Goal: Task Accomplishment & Management: Use online tool/utility

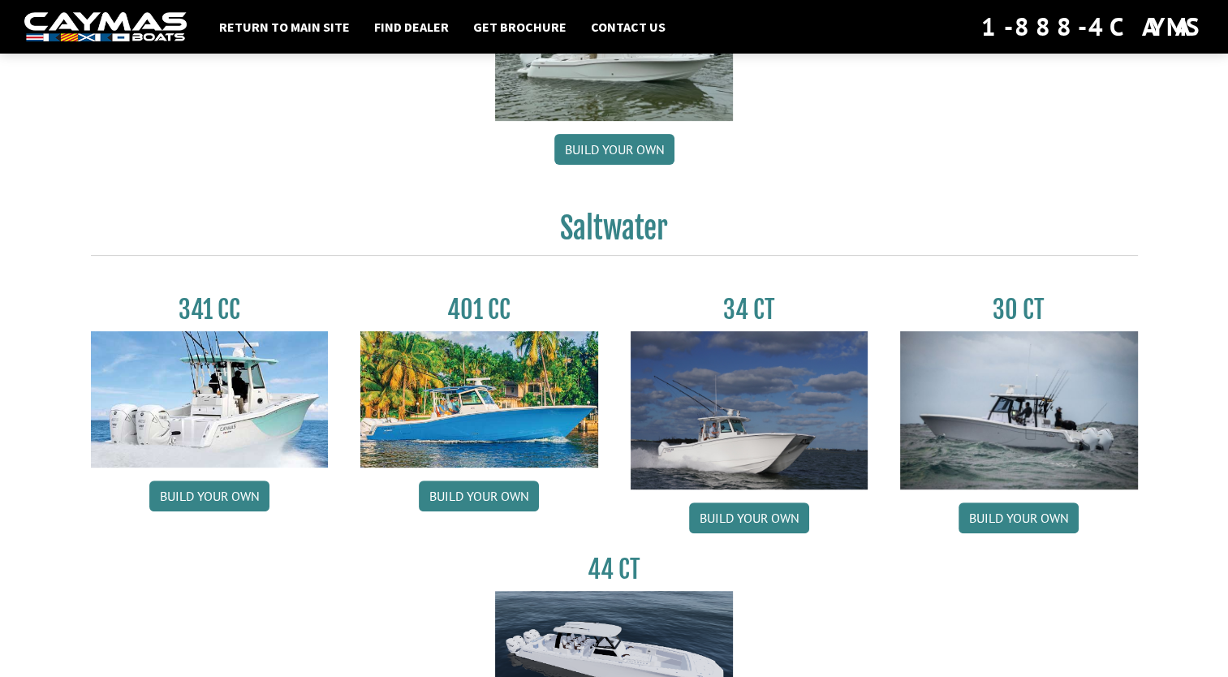
scroll to position [893, 0]
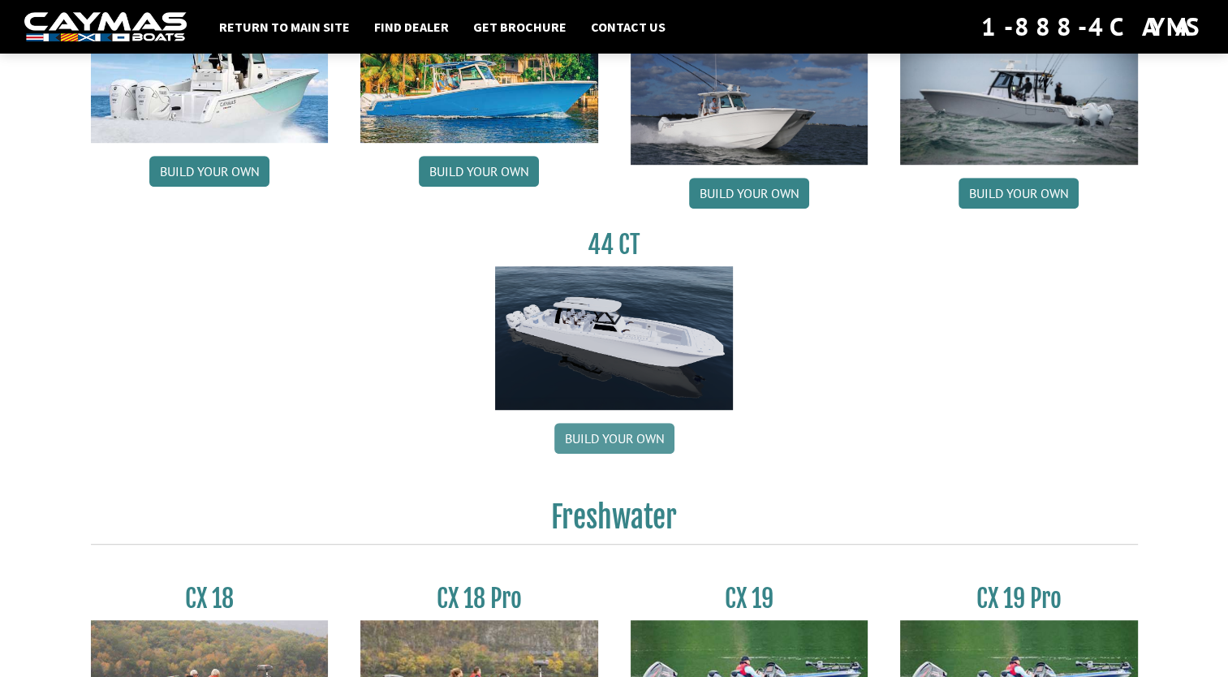
click at [617, 440] on link "Build your own" at bounding box center [614, 438] width 120 height 31
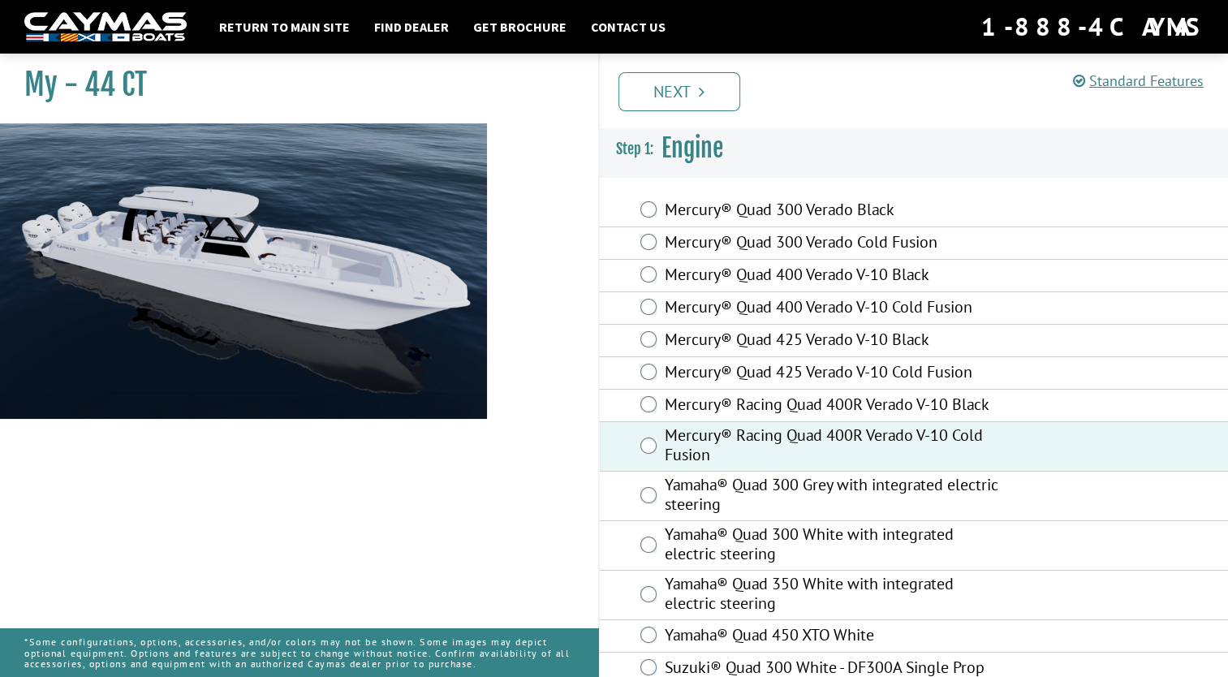
scroll to position [87, 0]
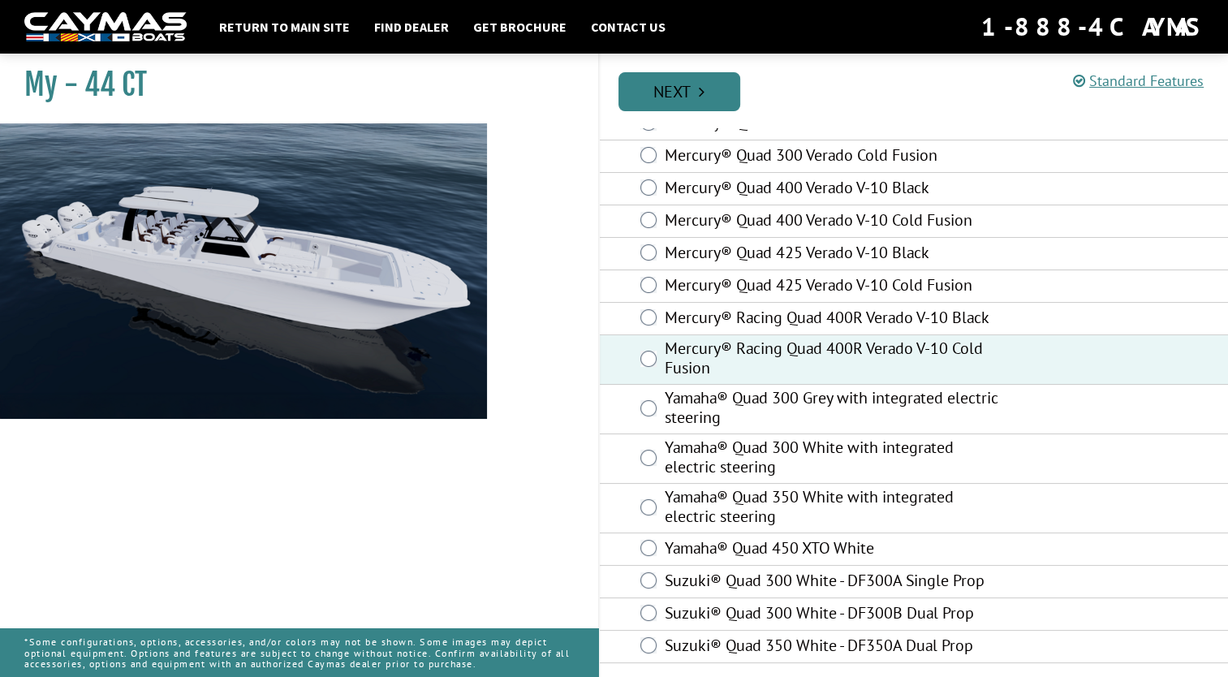
click at [709, 96] on link "Next" at bounding box center [680, 91] width 122 height 39
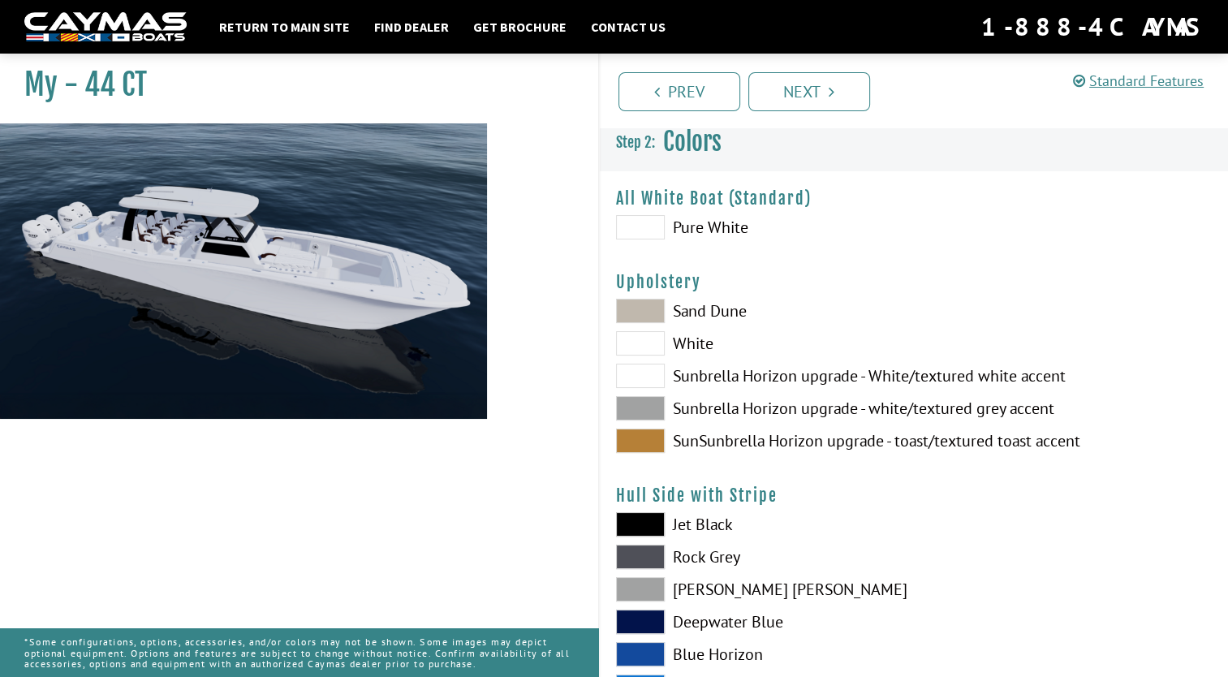
scroll to position [0, 0]
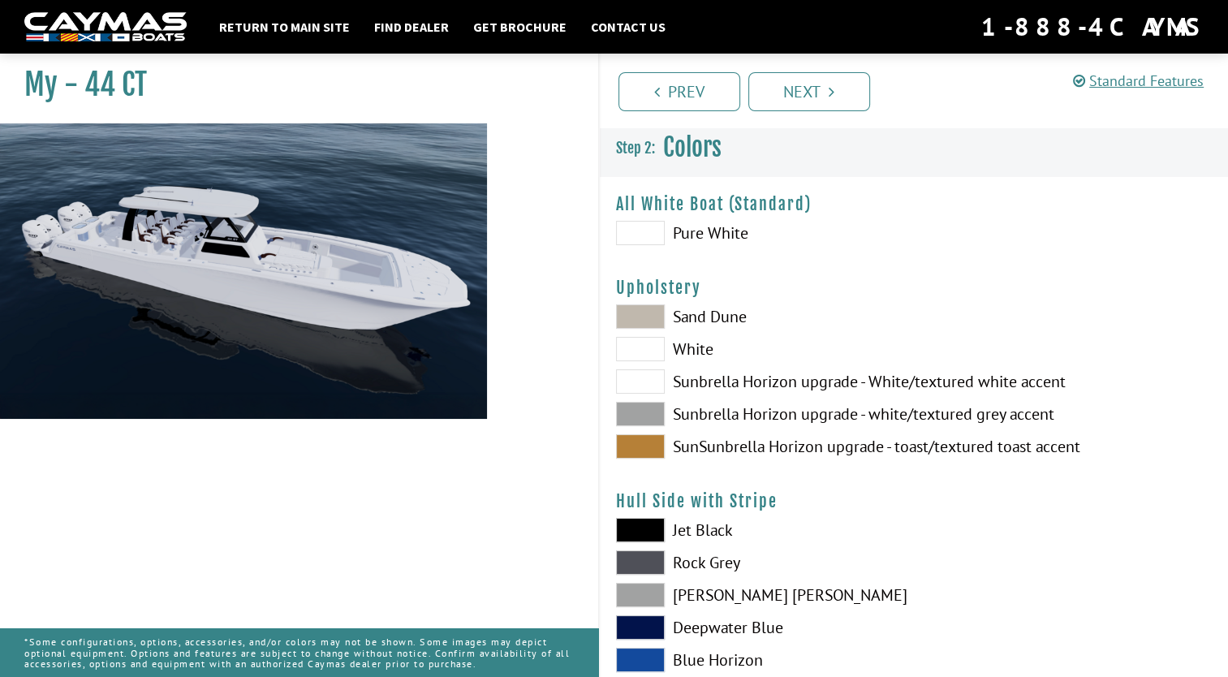
click at [652, 309] on span at bounding box center [640, 316] width 49 height 24
click at [660, 325] on span at bounding box center [640, 316] width 49 height 24
click at [656, 343] on span at bounding box center [640, 349] width 49 height 24
click at [665, 310] on label "Sand Dune" at bounding box center [757, 316] width 282 height 24
click at [646, 528] on span at bounding box center [640, 530] width 49 height 24
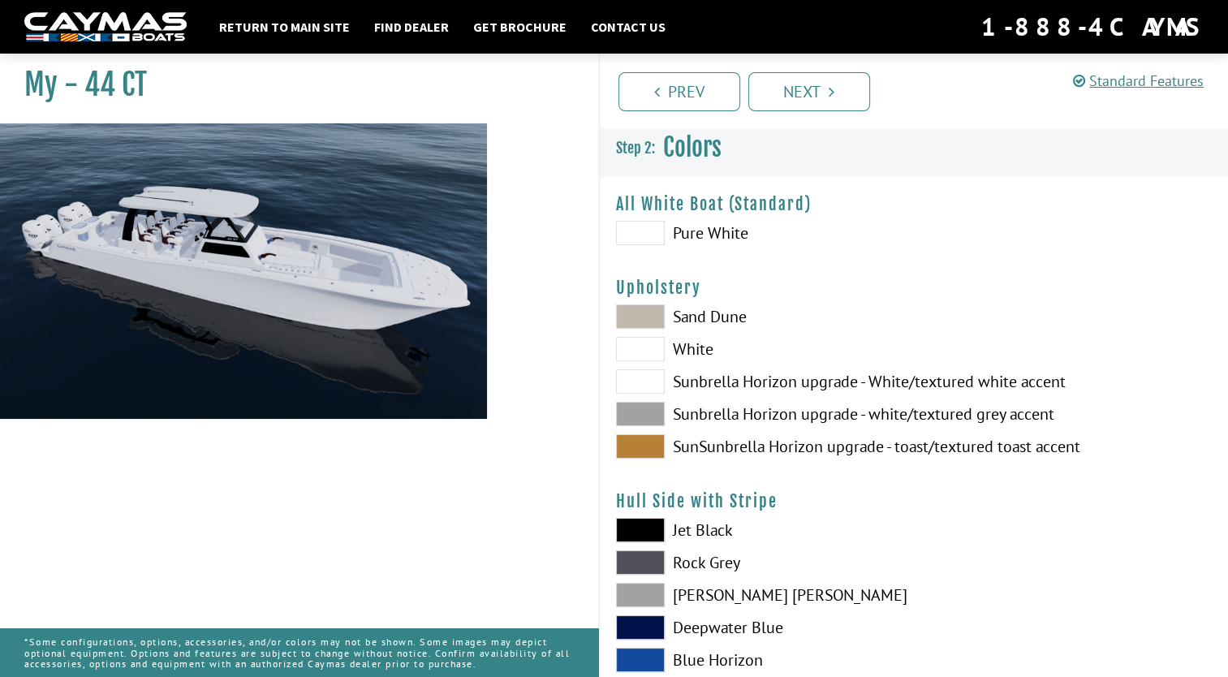
click at [649, 229] on span at bounding box center [640, 233] width 49 height 24
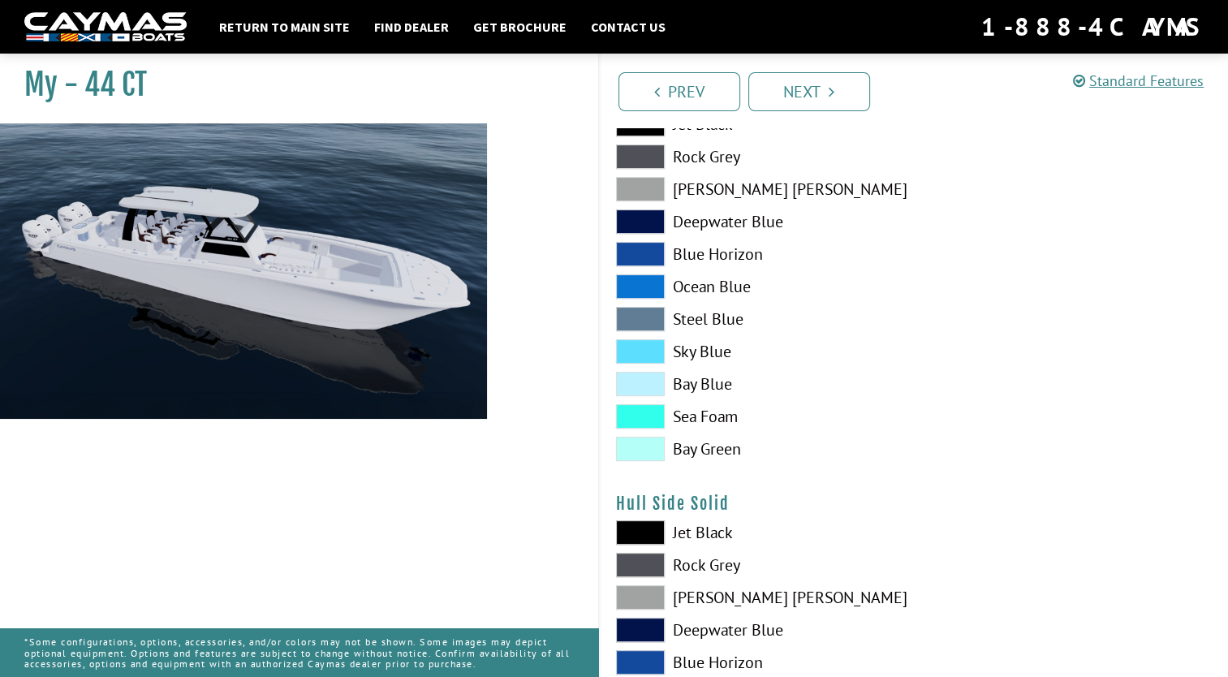
scroll to position [649, 0]
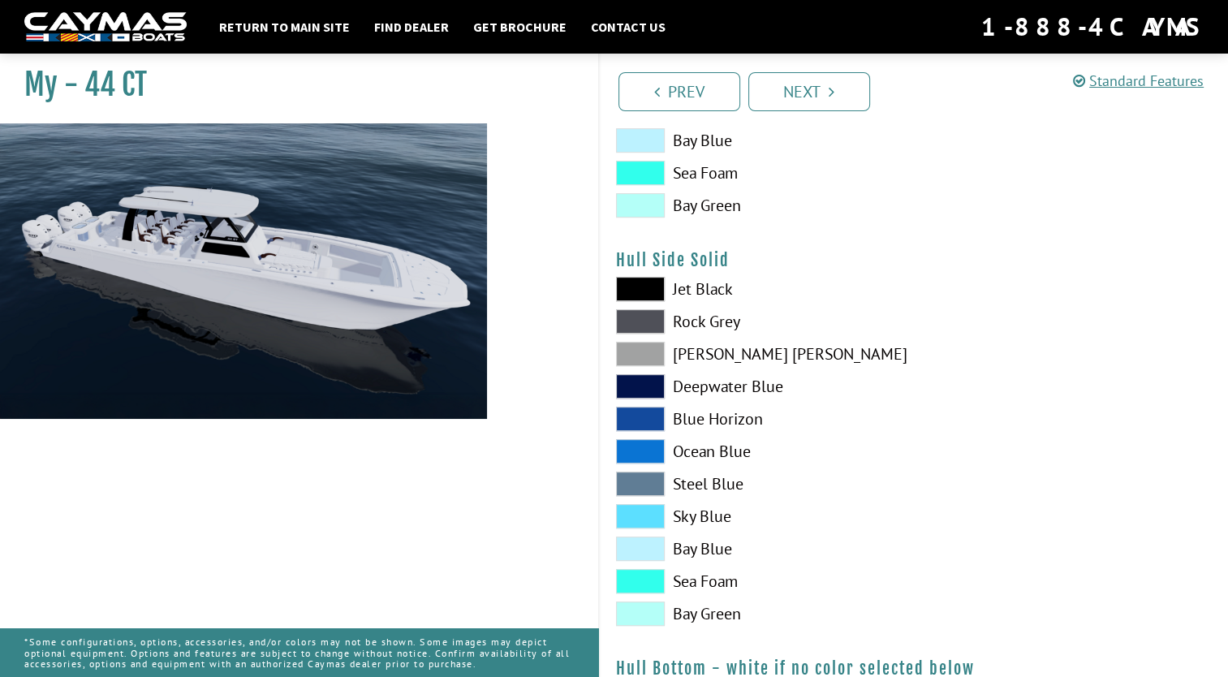
click at [623, 323] on span at bounding box center [640, 321] width 49 height 24
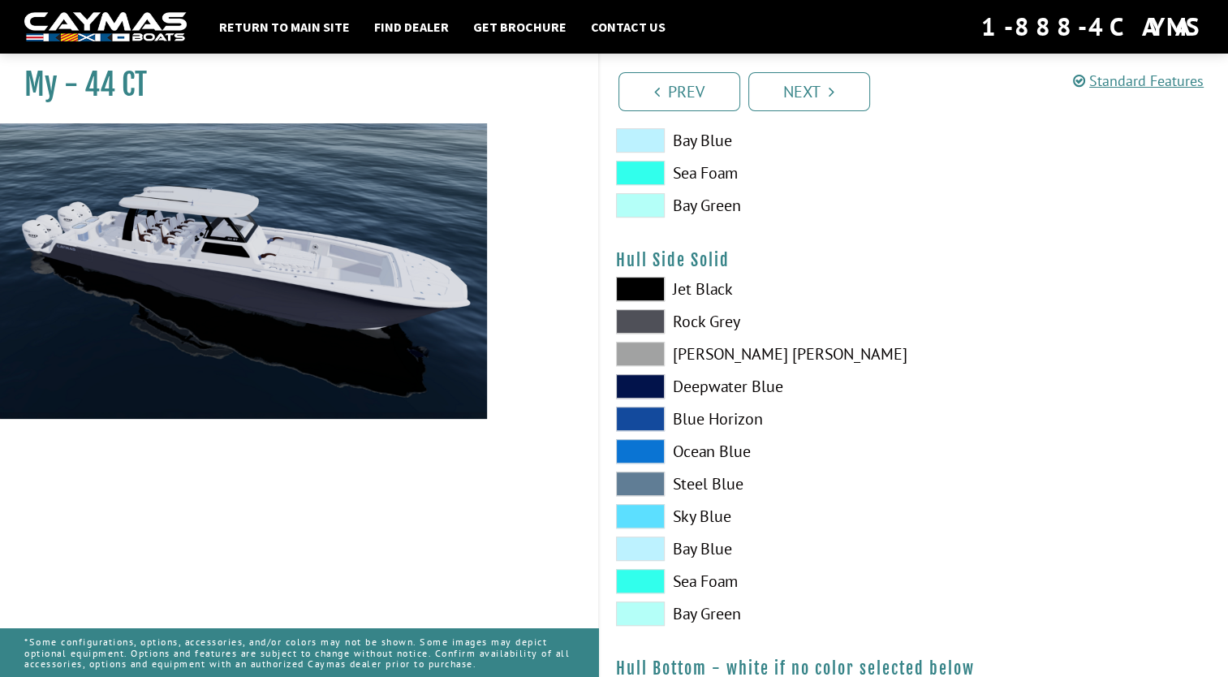
click at [628, 445] on span at bounding box center [640, 451] width 49 height 24
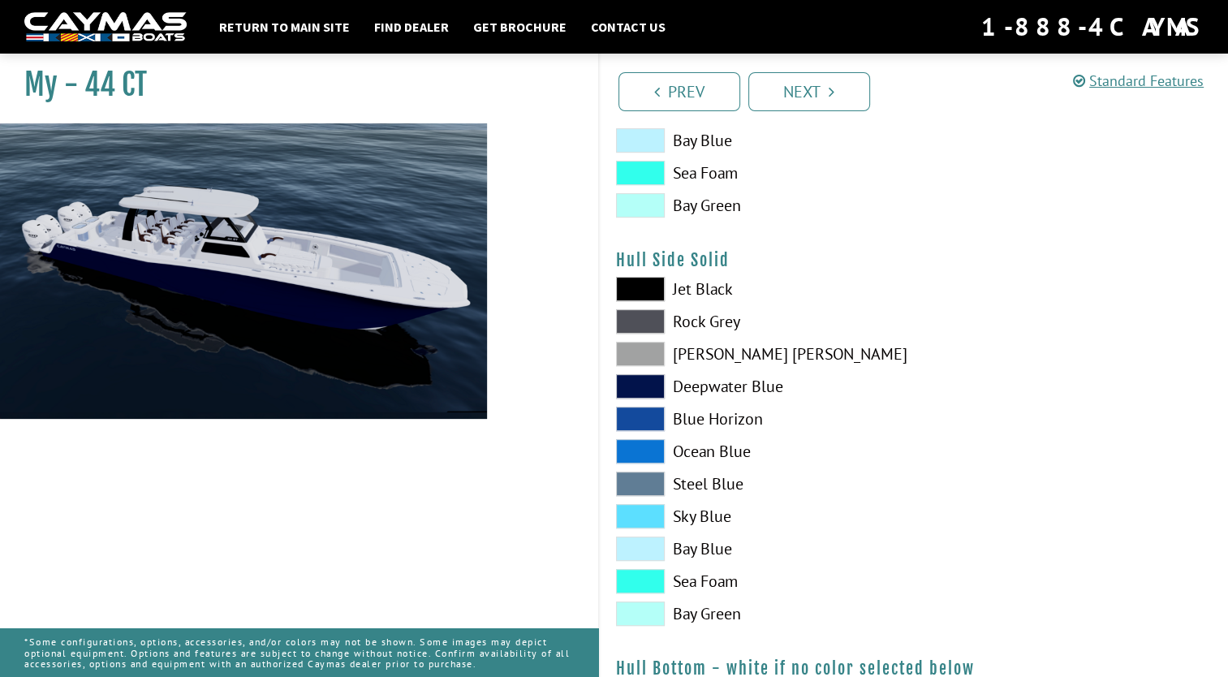
click at [653, 382] on span at bounding box center [640, 386] width 49 height 24
click at [627, 450] on span at bounding box center [640, 451] width 49 height 24
click at [651, 390] on span at bounding box center [640, 386] width 49 height 24
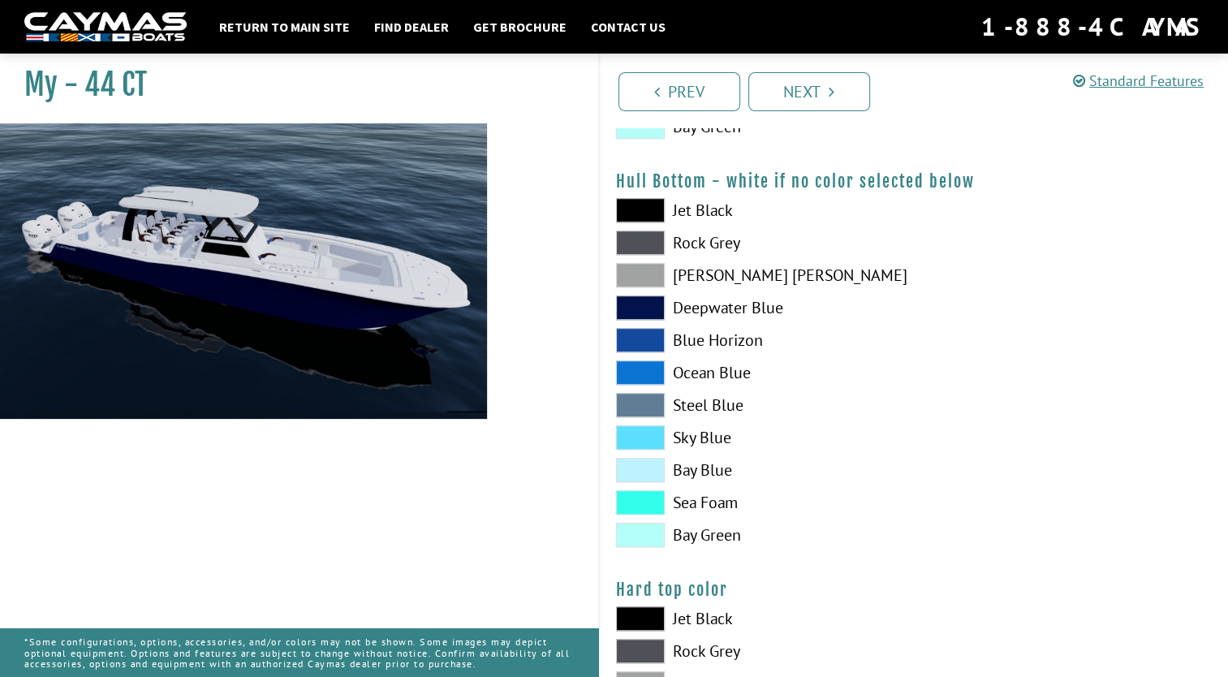
scroll to position [1218, 0]
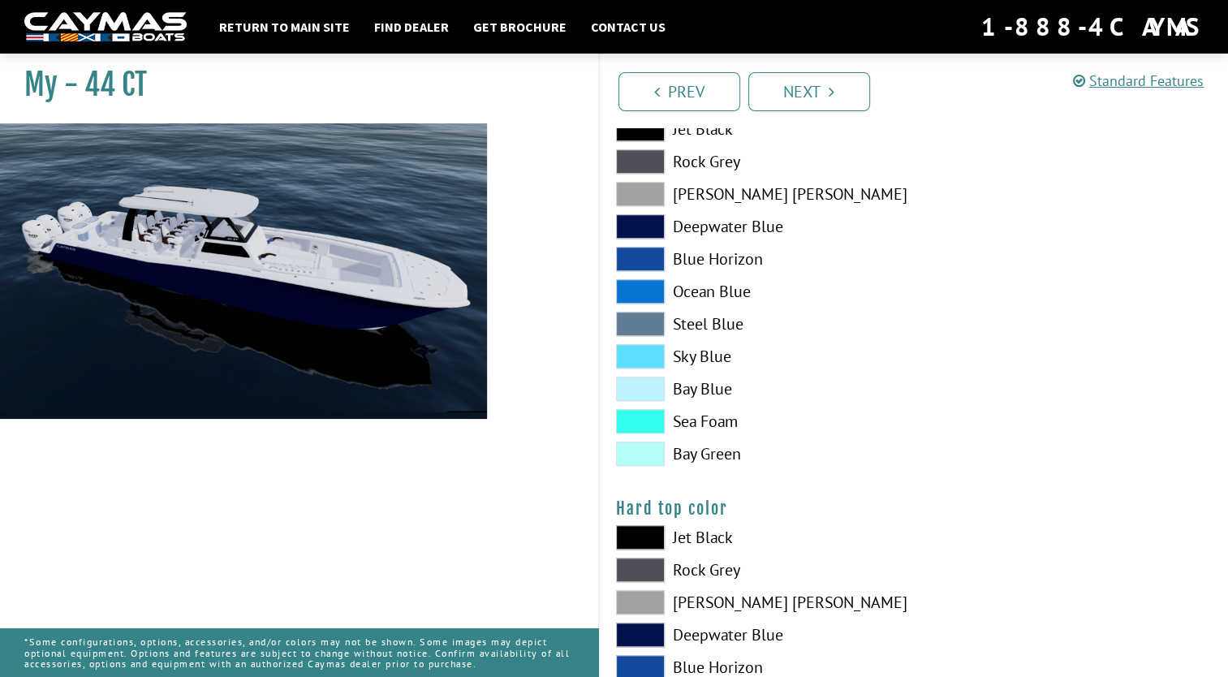
click at [627, 420] on span at bounding box center [640, 421] width 49 height 24
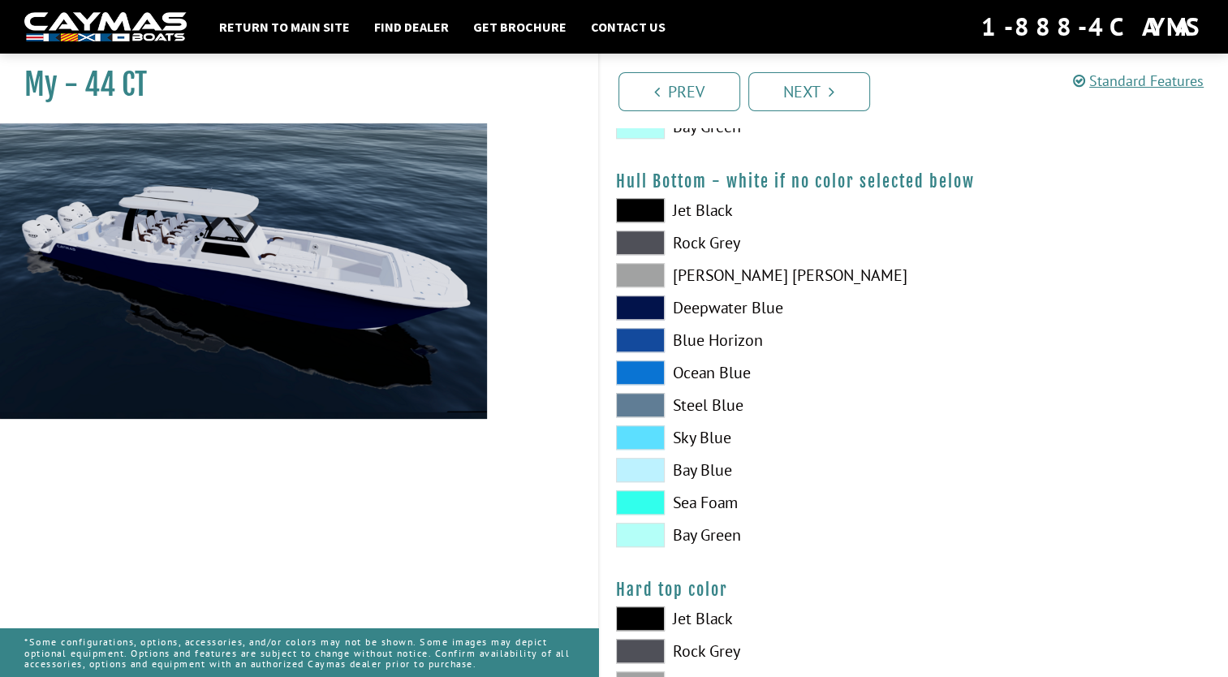
scroll to position [1055, 0]
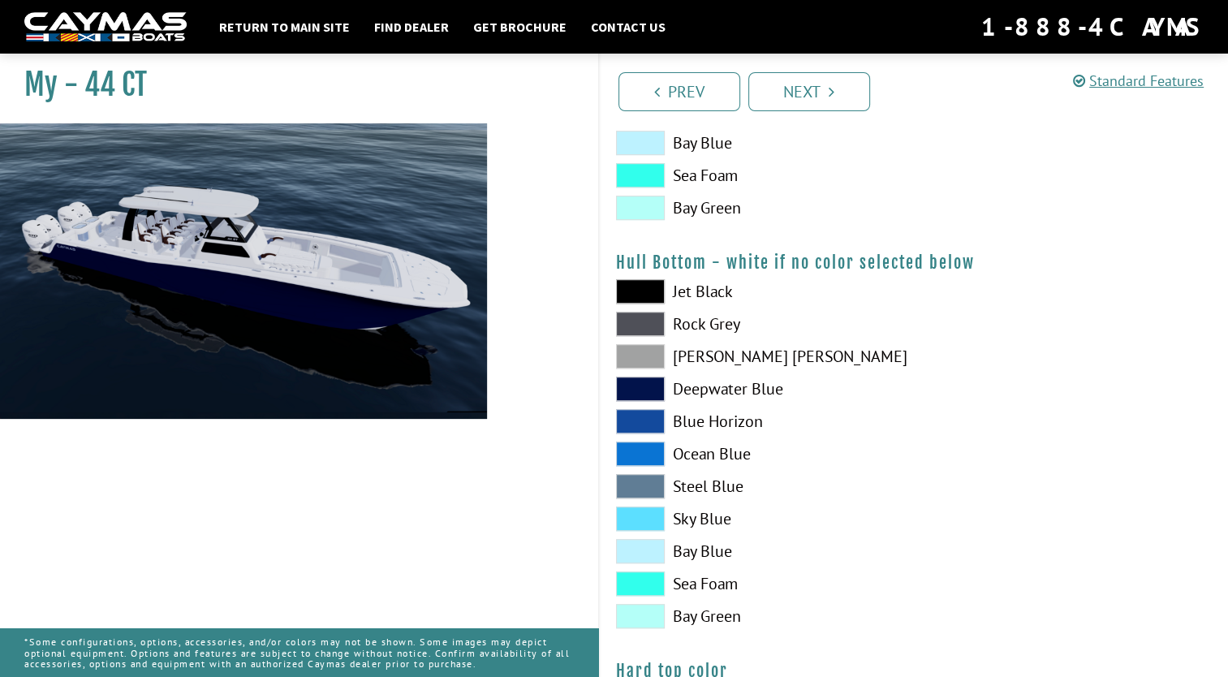
click at [657, 585] on span at bounding box center [640, 583] width 49 height 24
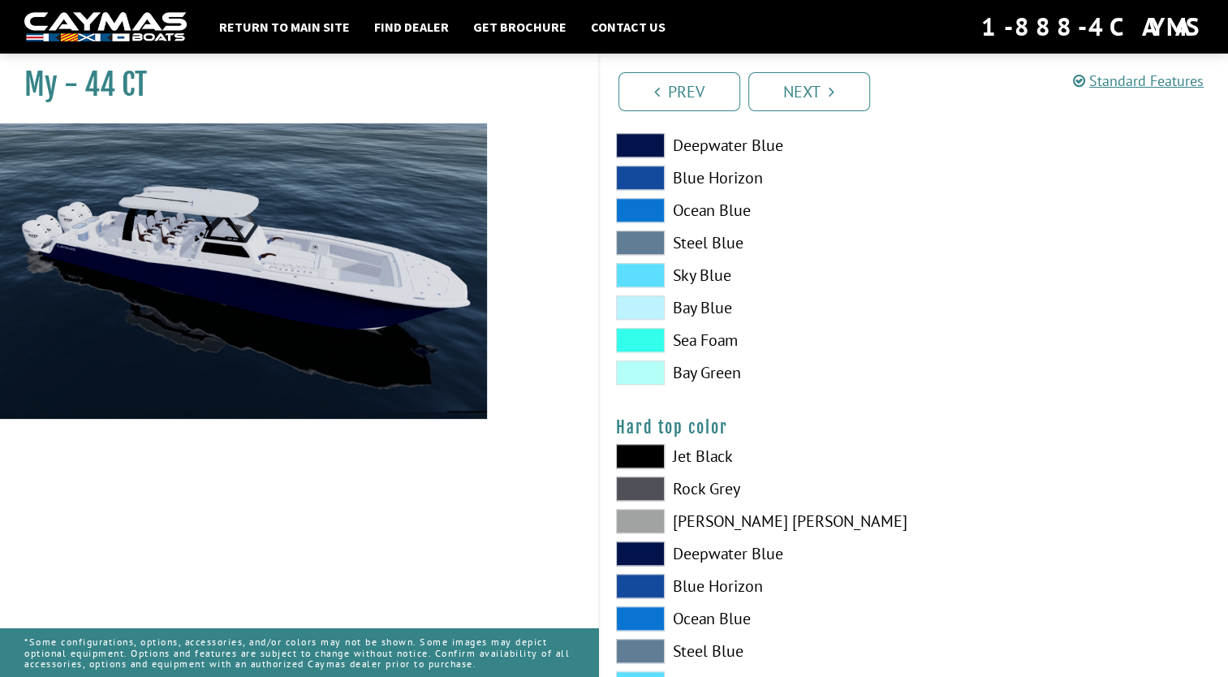
scroll to position [1461, 0]
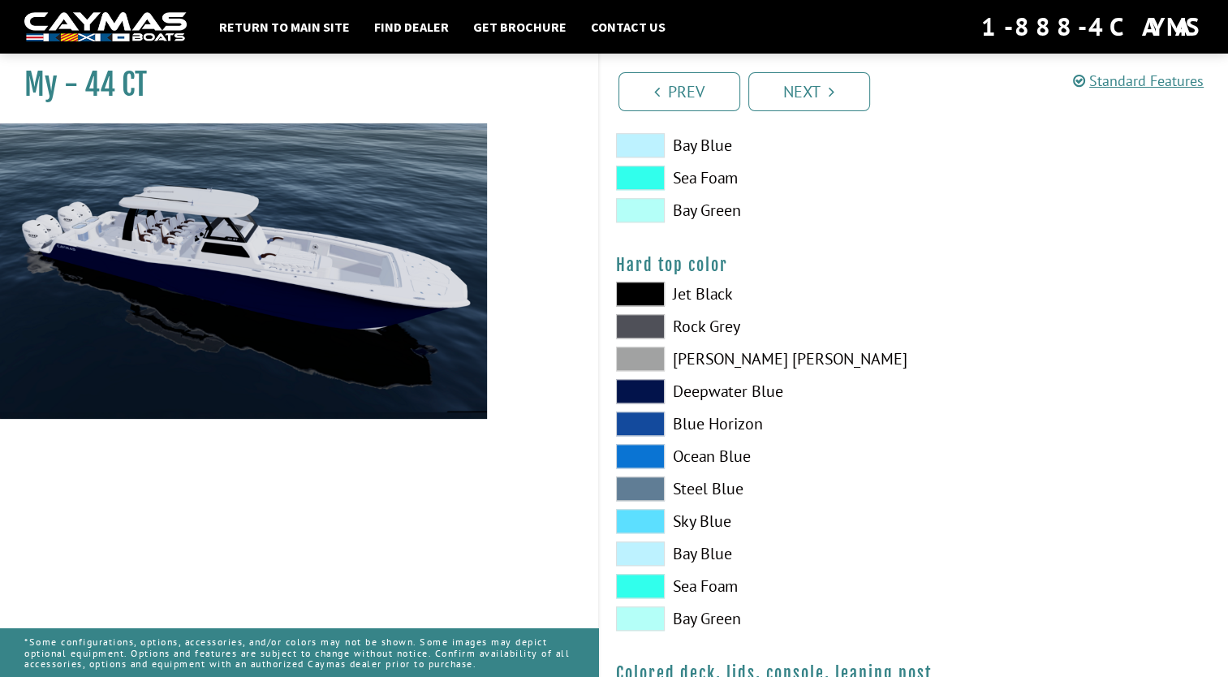
click at [642, 416] on span at bounding box center [640, 424] width 49 height 24
click at [646, 386] on span at bounding box center [640, 391] width 49 height 24
click at [643, 389] on span at bounding box center [640, 391] width 49 height 24
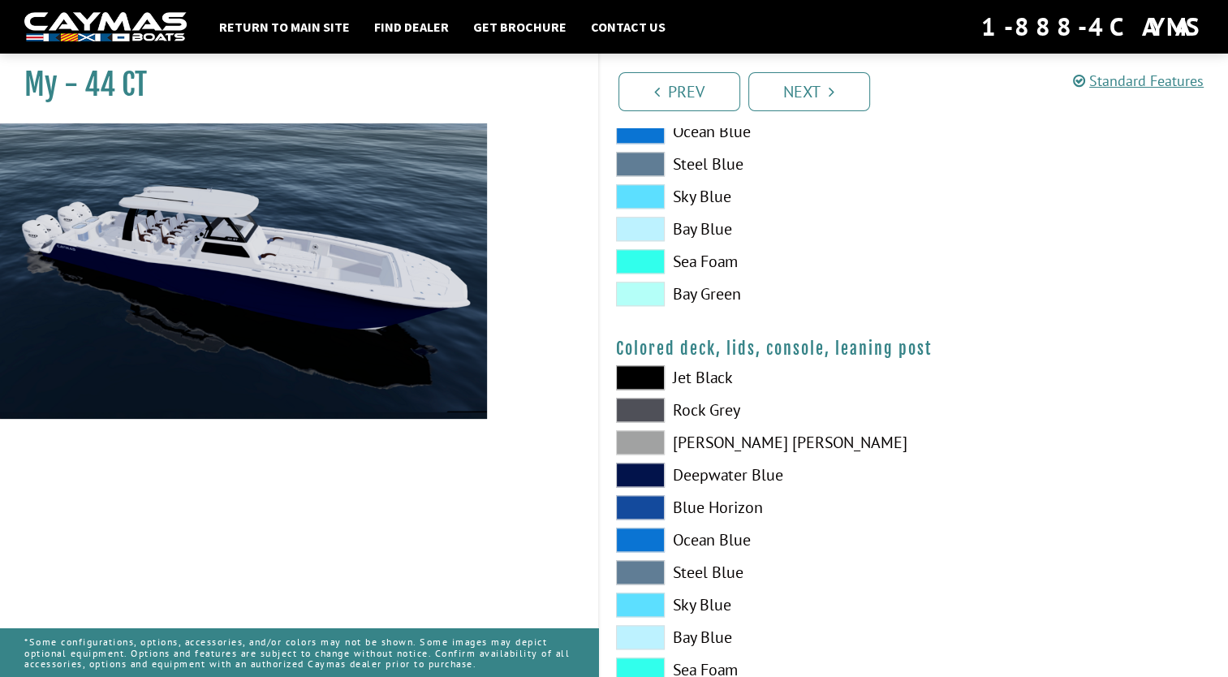
scroll to position [1867, 0]
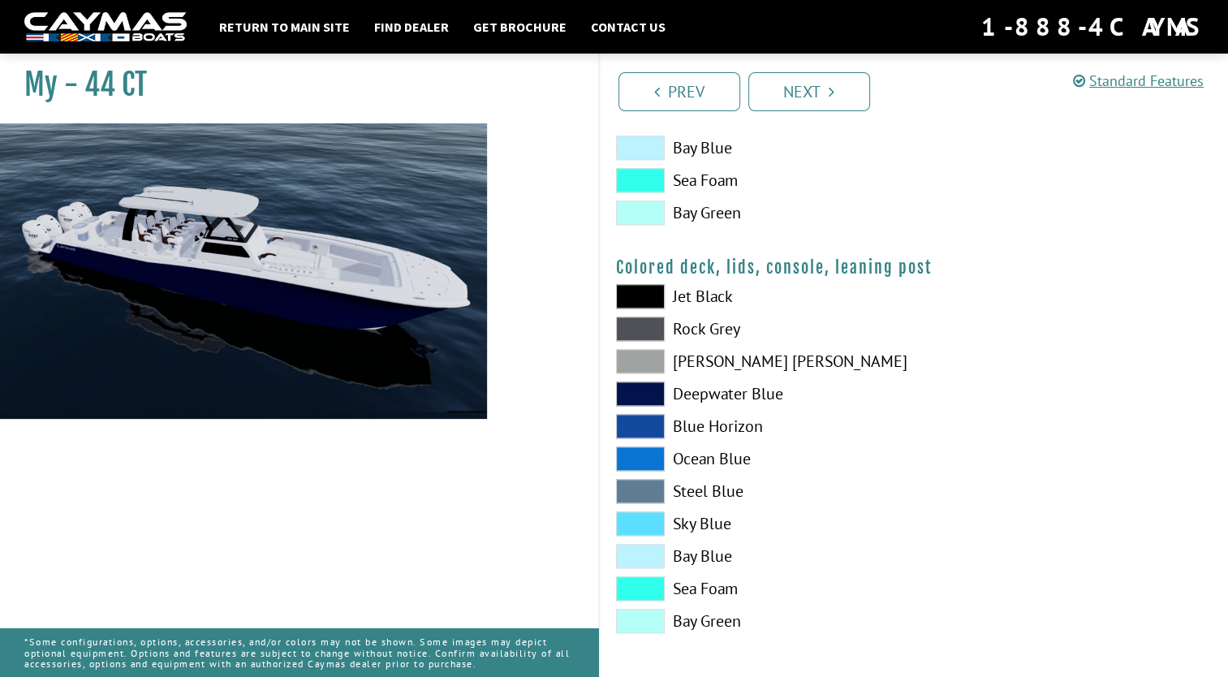
click at [647, 293] on span at bounding box center [640, 296] width 49 height 24
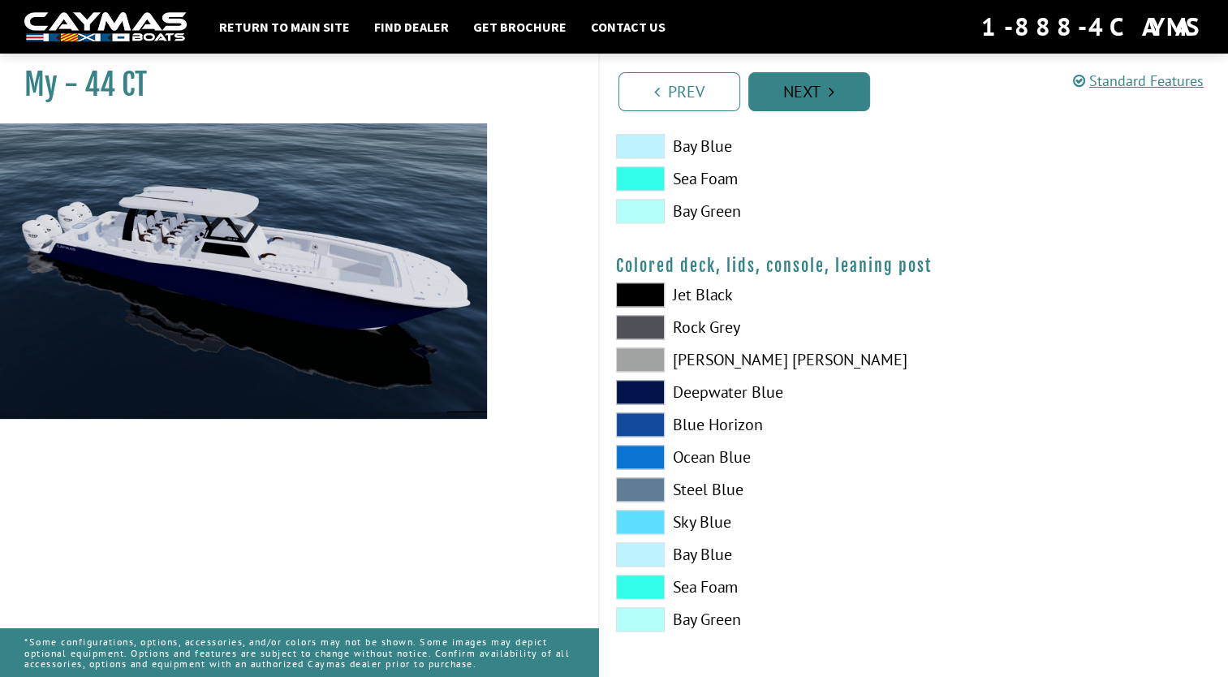
click at [845, 73] on link "Next" at bounding box center [809, 91] width 122 height 39
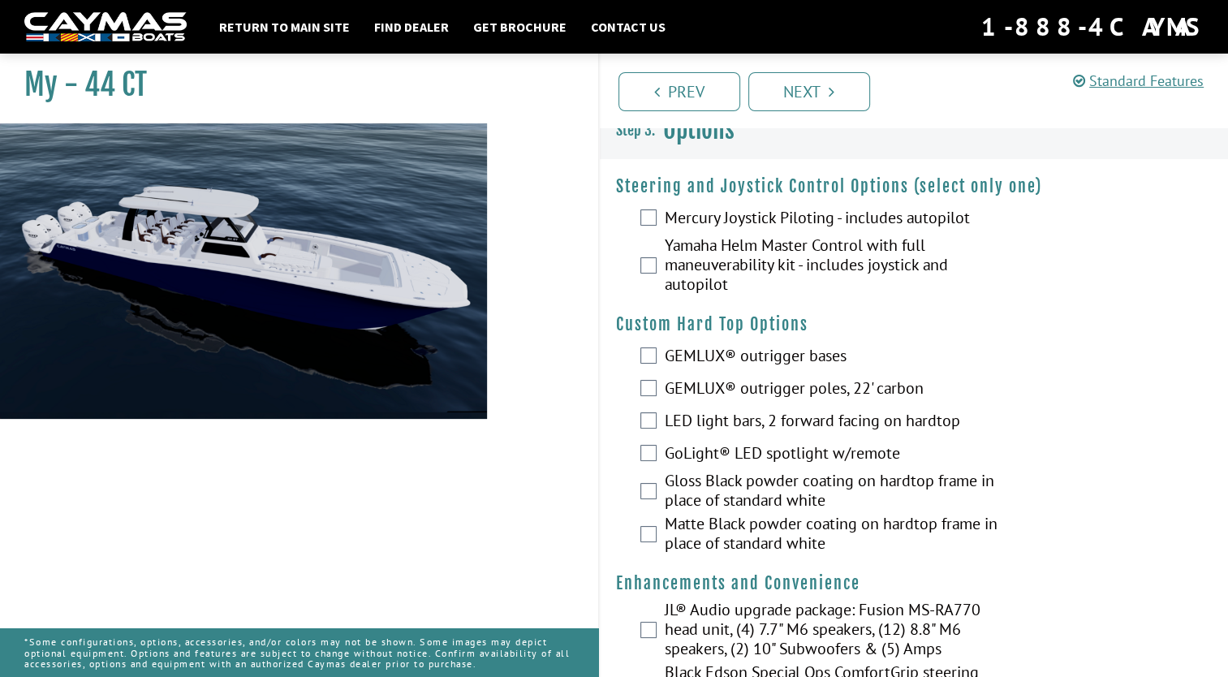
scroll to position [0, 0]
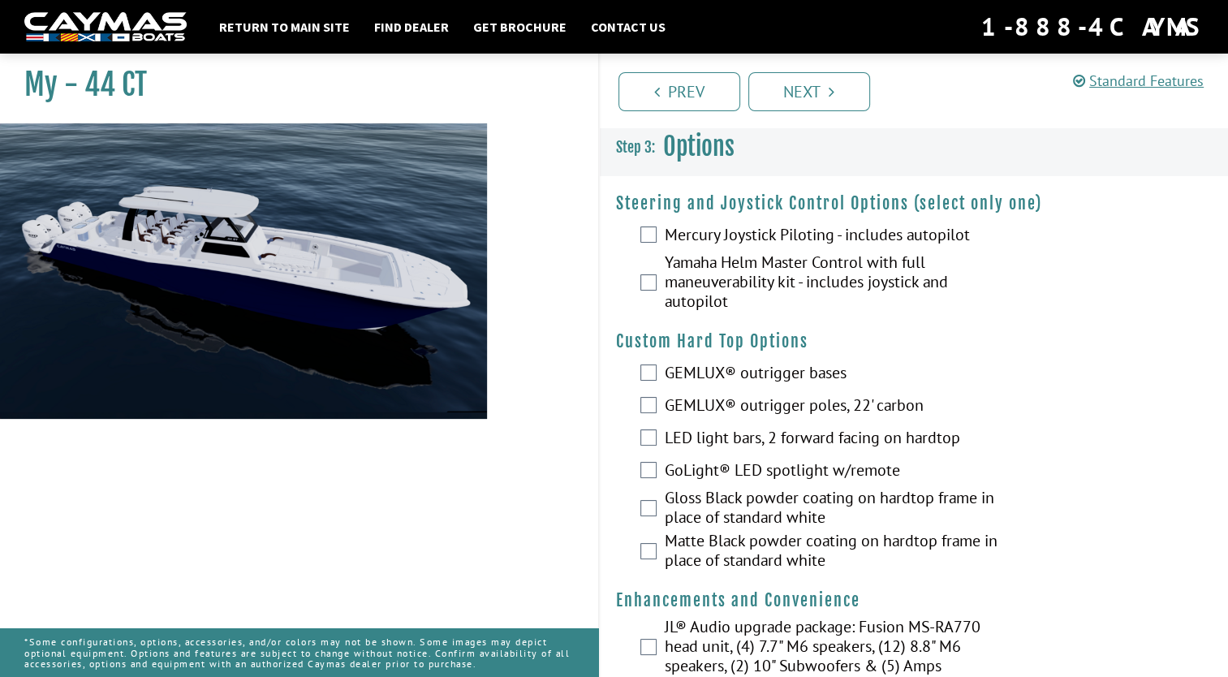
click at [643, 273] on div "Yamaha Helm Master Control with full maneuverability kit - includes joystick an…" at bounding box center [914, 283] width 629 height 63
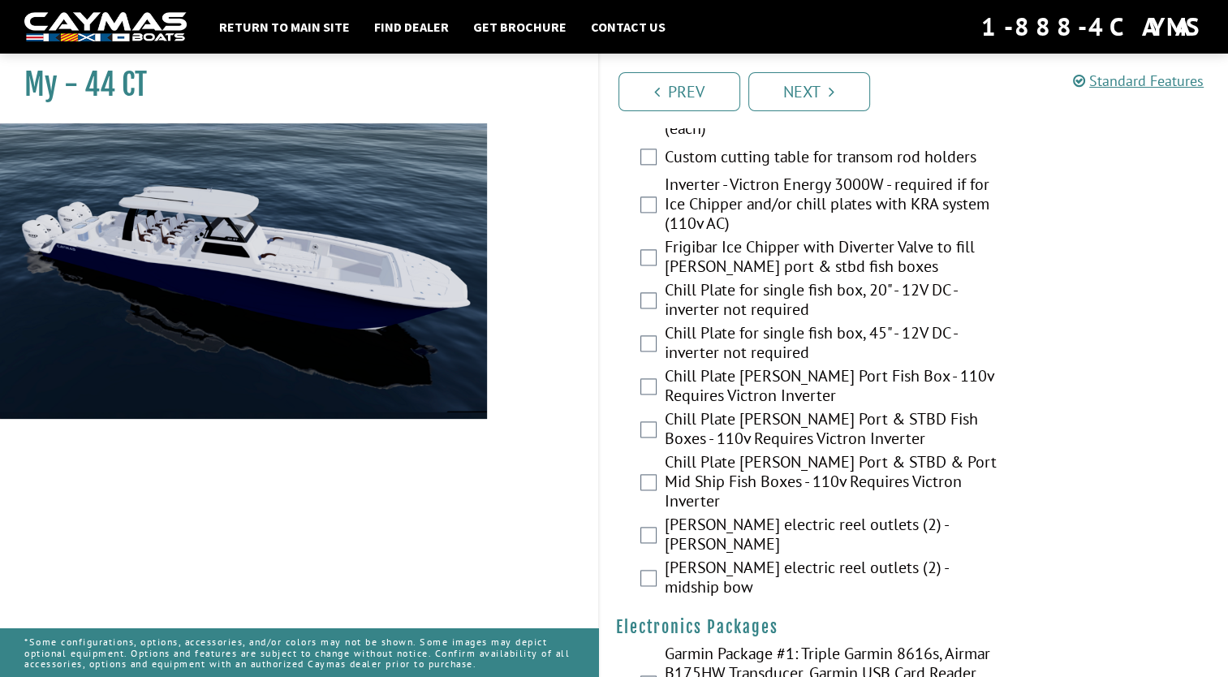
scroll to position [2273, 0]
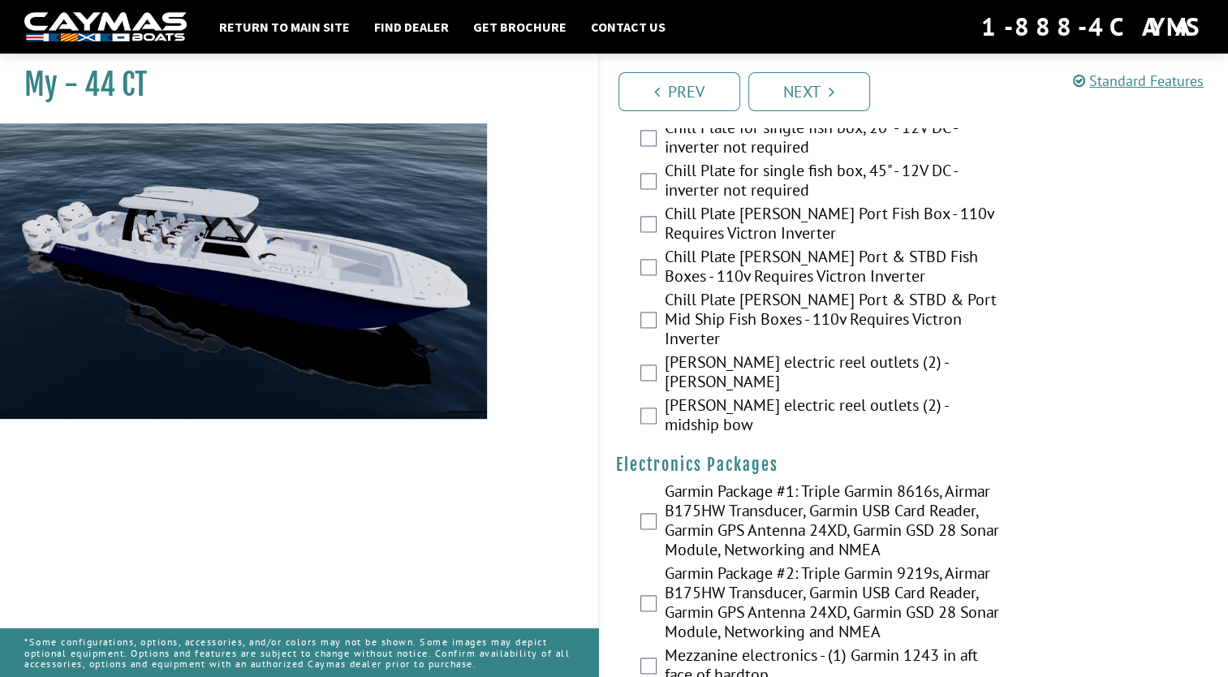
click at [1063, 411] on fieldset "Steering and Joystick Control Options (select only one) Please select option. M…" at bounding box center [914, 15] width 629 height 4222
